Goal: Transaction & Acquisition: Purchase product/service

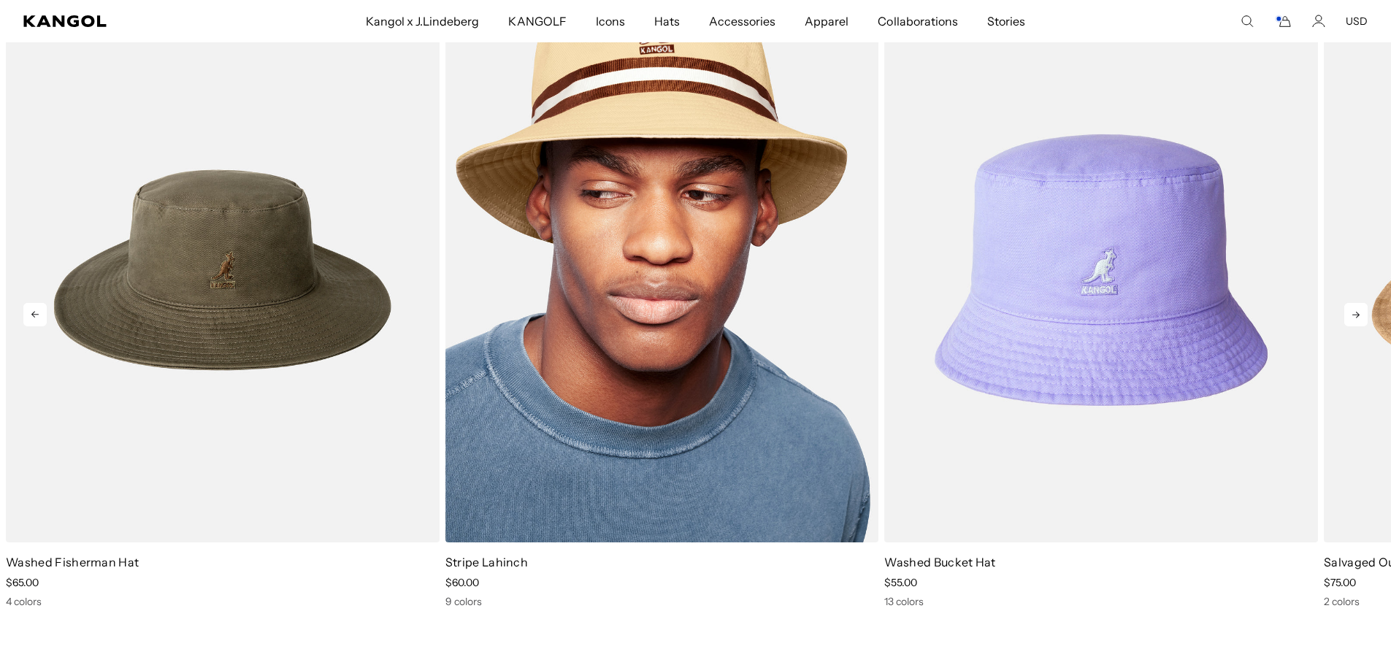
scroll to position [0, 301]
click at [784, 380] on img "2 of 5" at bounding box center [662, 270] width 434 height 544
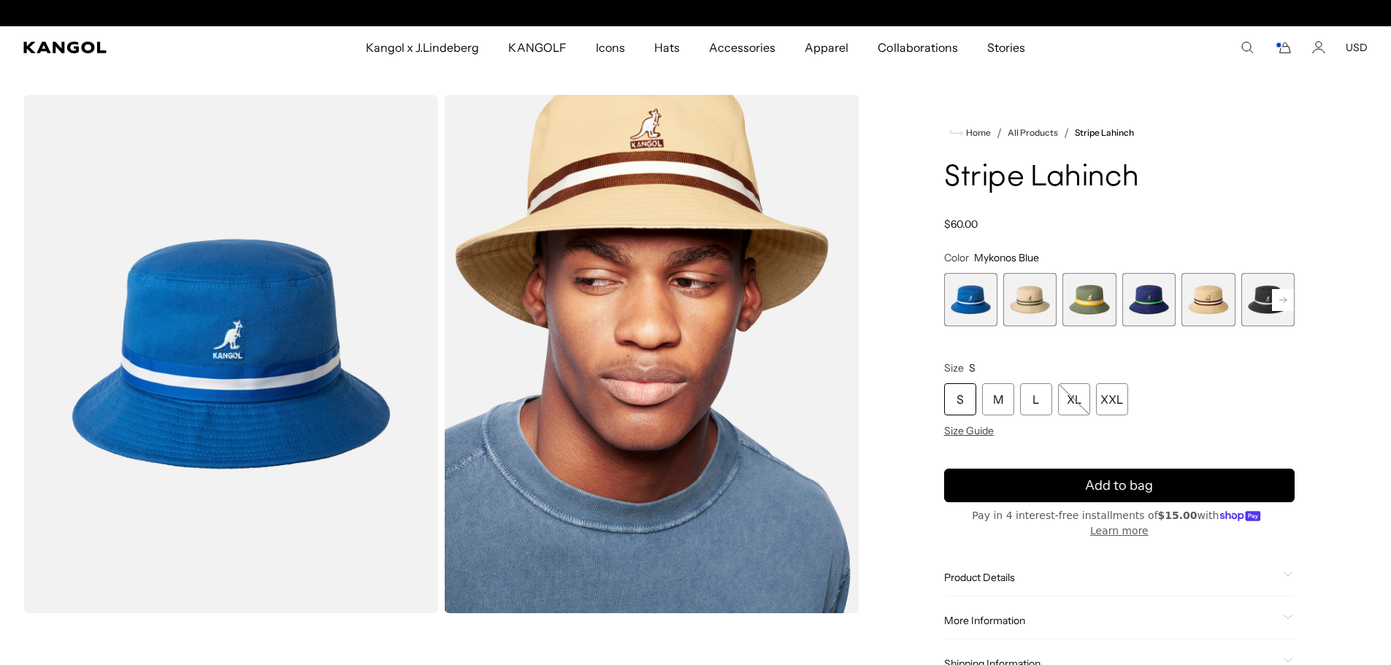
scroll to position [0, 301]
click at [1281, 302] on rect at bounding box center [1283, 300] width 22 height 22
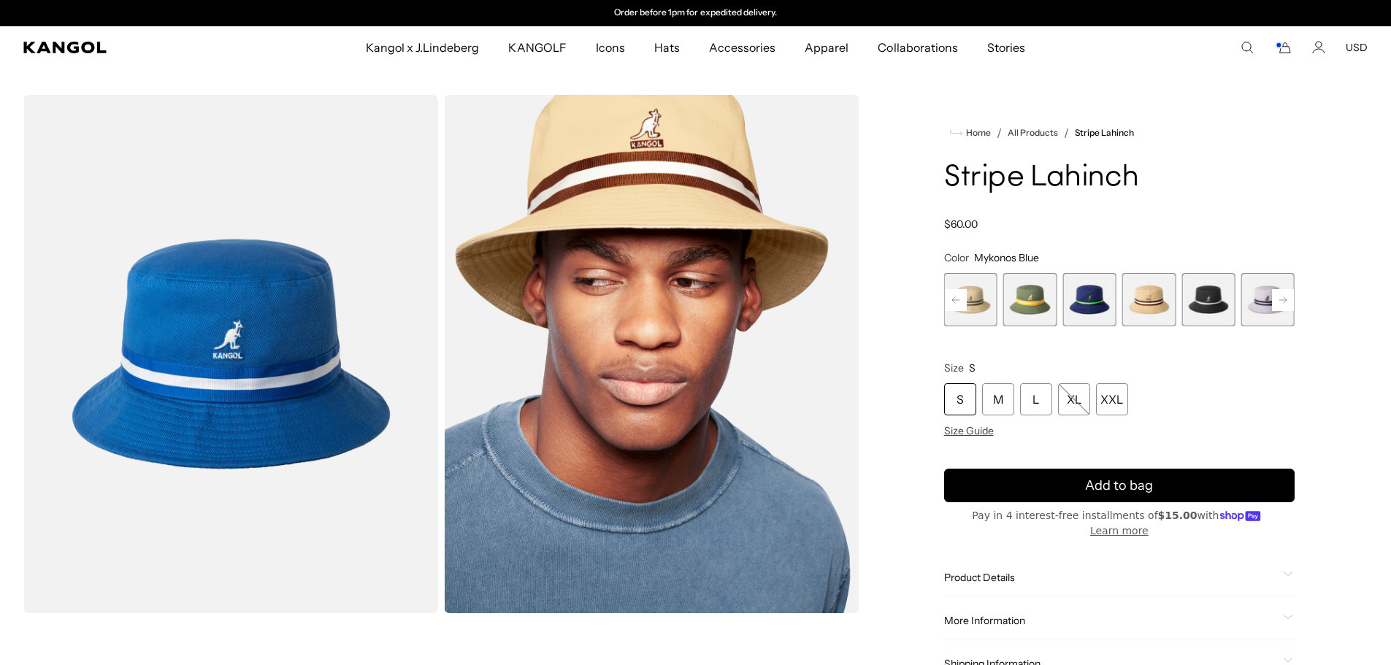
click at [1281, 301] on rect at bounding box center [1283, 300] width 22 height 22
click at [1281, 301] on div "Previous Next Mykonos Blue Variant sold out or unavailable Beige Variant sold o…" at bounding box center [1119, 299] width 350 height 53
click at [1281, 301] on span "9 of 9" at bounding box center [1267, 299] width 53 height 53
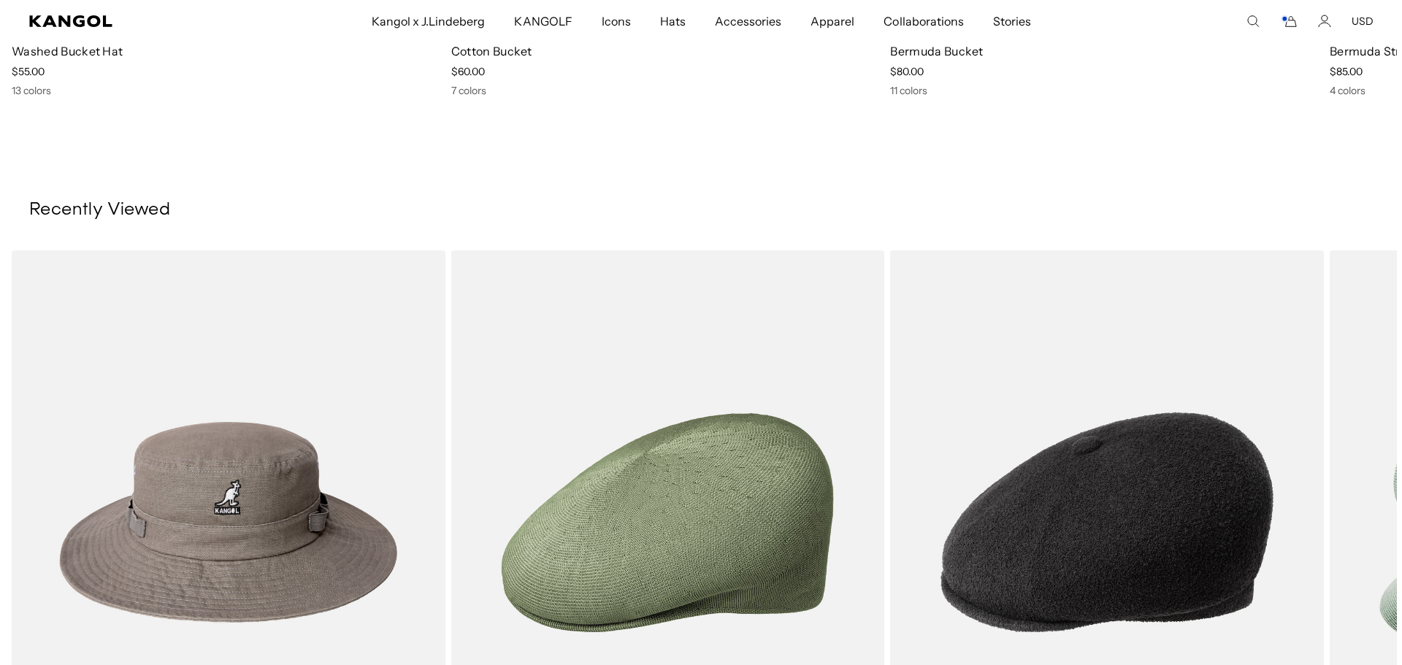
scroll to position [0, 301]
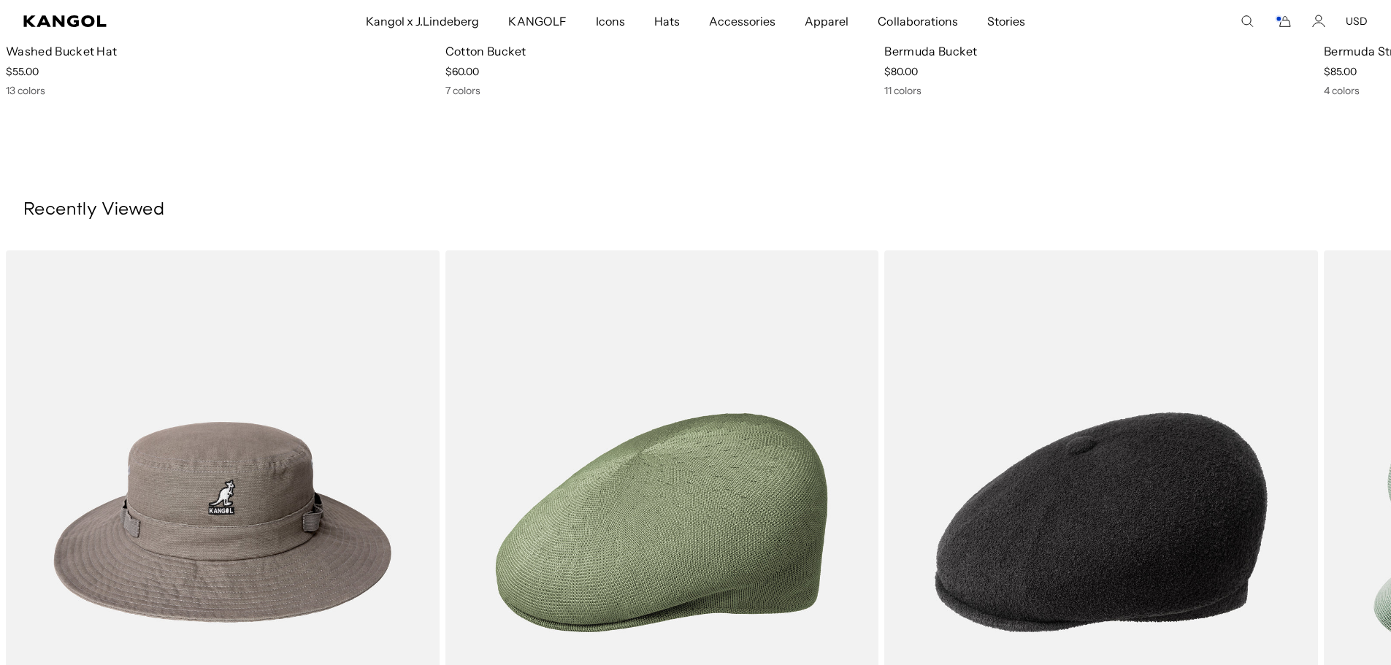
click at [1289, 25] on icon "Cart" at bounding box center [1283, 21] width 18 height 13
